Goal: Task Accomplishment & Management: Manage account settings

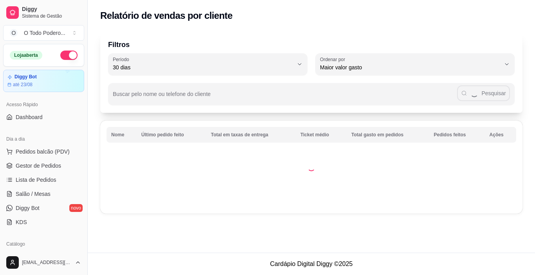
select select "30"
select select "HIGHEST_TOTAL_SPENT_WITH_ORDERS"
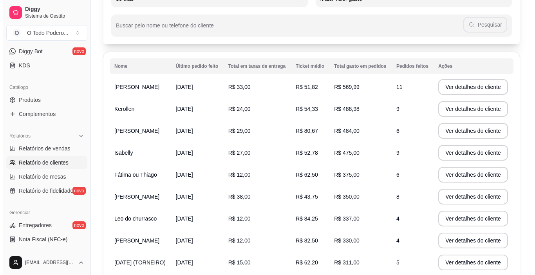
scroll to position [78, 0]
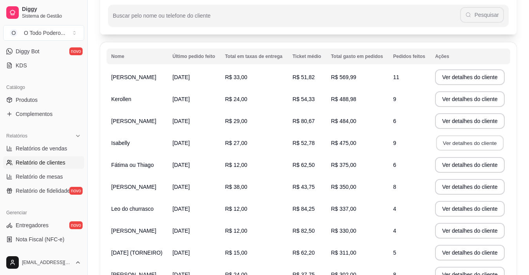
click at [442, 143] on button "Ver detalhes do cliente" at bounding box center [470, 143] width 67 height 15
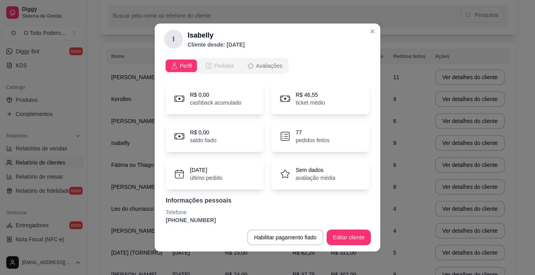
click at [224, 59] on div "Perfil Pedidos Avaliações" at bounding box center [226, 66] width 125 height 16
click at [224, 63] on span "Pedidos" at bounding box center [224, 66] width 20 height 8
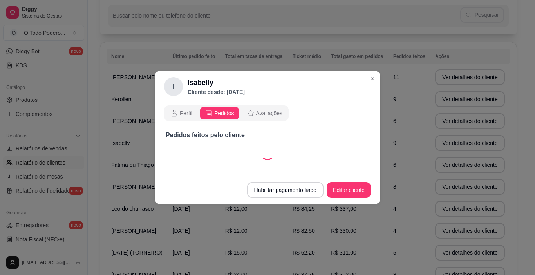
select select "30"
select select "ALL"
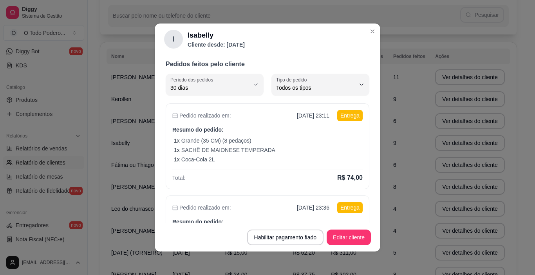
scroll to position [0, 0]
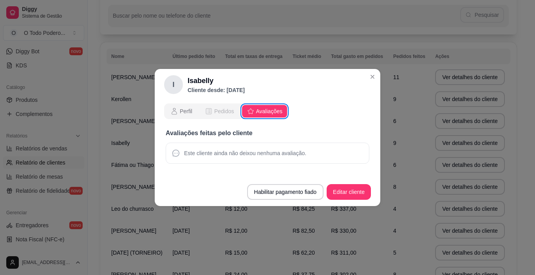
click at [221, 105] on button "Pedidos" at bounding box center [219, 111] width 39 height 13
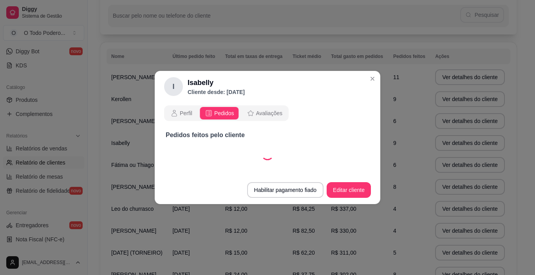
select select "30"
select select "ALL"
select select "30"
select select "ALL"
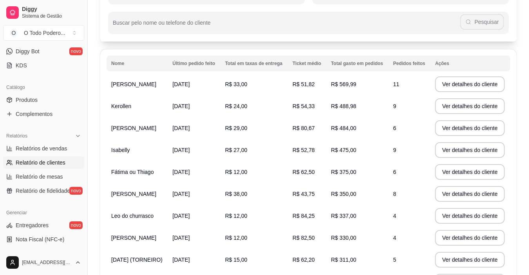
scroll to position [69, 0]
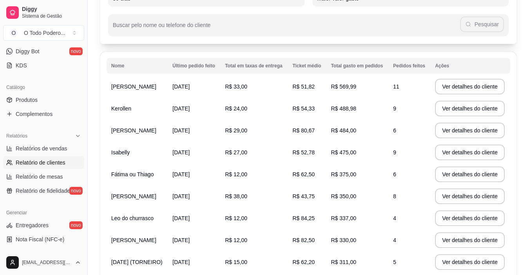
click at [335, 156] on td "R$ 475,00" at bounding box center [357, 152] width 62 height 22
click at [340, 160] on td "R$ 475,00" at bounding box center [357, 152] width 62 height 22
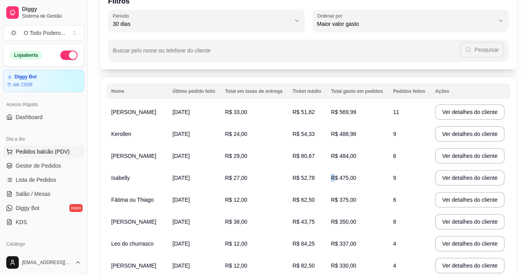
scroll to position [30, 0]
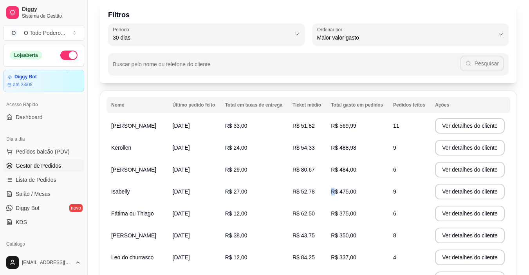
click at [29, 165] on span "Gestor de Pedidos" at bounding box center [38, 166] width 45 height 8
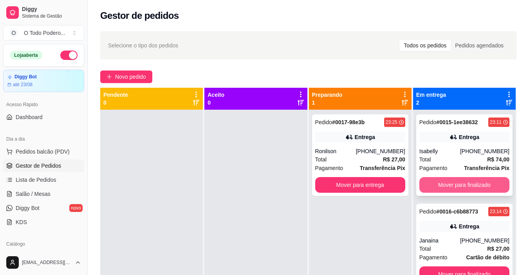
click at [480, 190] on button "Mover para finalizado" at bounding box center [465, 185] width 90 height 16
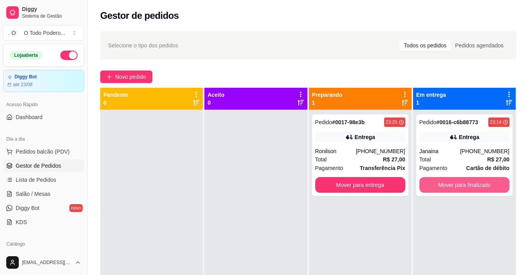
click at [480, 190] on button "Mover para finalizado" at bounding box center [465, 185] width 90 height 16
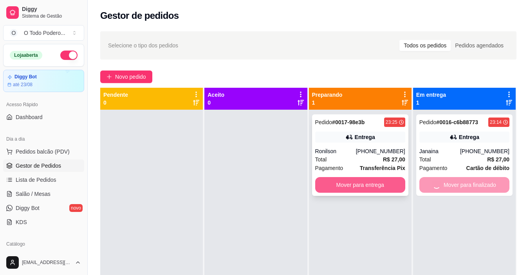
click at [378, 181] on button "Mover para entrega" at bounding box center [360, 185] width 90 height 16
